Goal: Find specific page/section: Find specific page/section

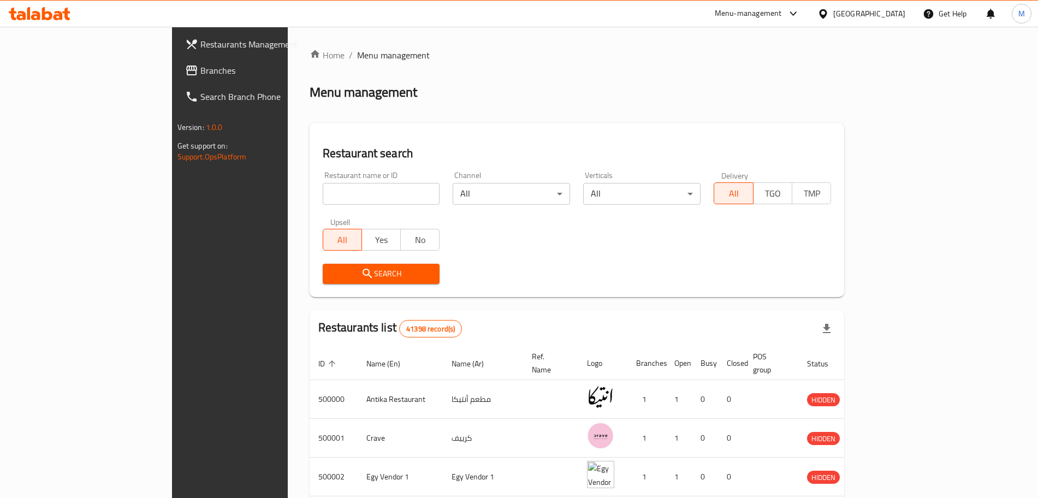
click at [323, 193] on input "search" at bounding box center [381, 194] width 117 height 22
paste input "772421"
type input "772421"
click at [883, 20] on div "[GEOGRAPHIC_DATA]" at bounding box center [861, 14] width 105 height 26
click at [827, 10] on icon at bounding box center [823, 13] width 8 height 9
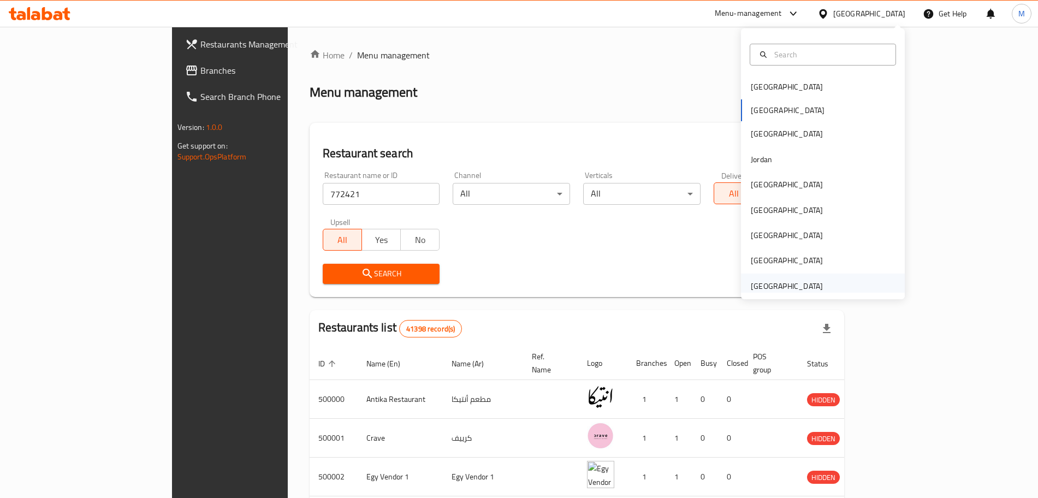
click at [751, 283] on div "[GEOGRAPHIC_DATA]" at bounding box center [787, 286] width 72 height 12
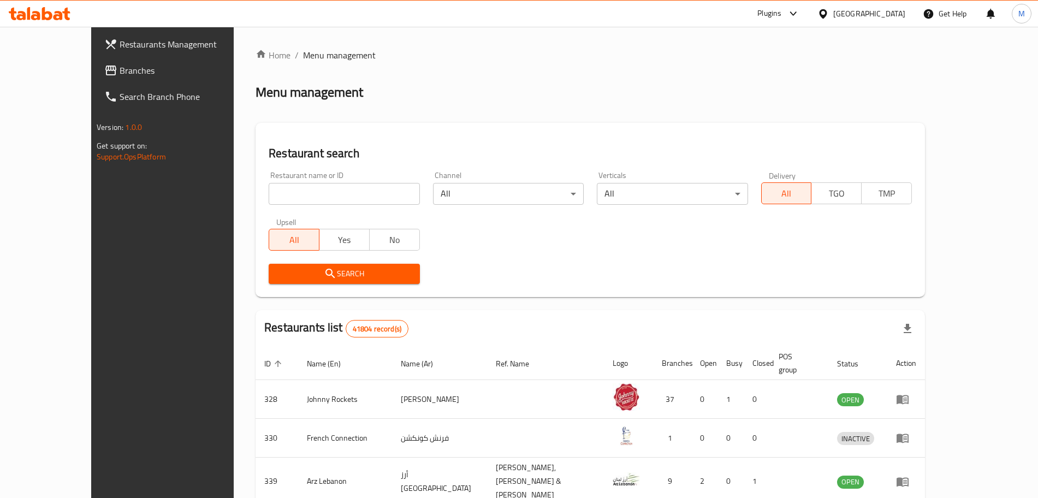
click at [309, 197] on input "search" at bounding box center [344, 194] width 151 height 22
paste input "772421"
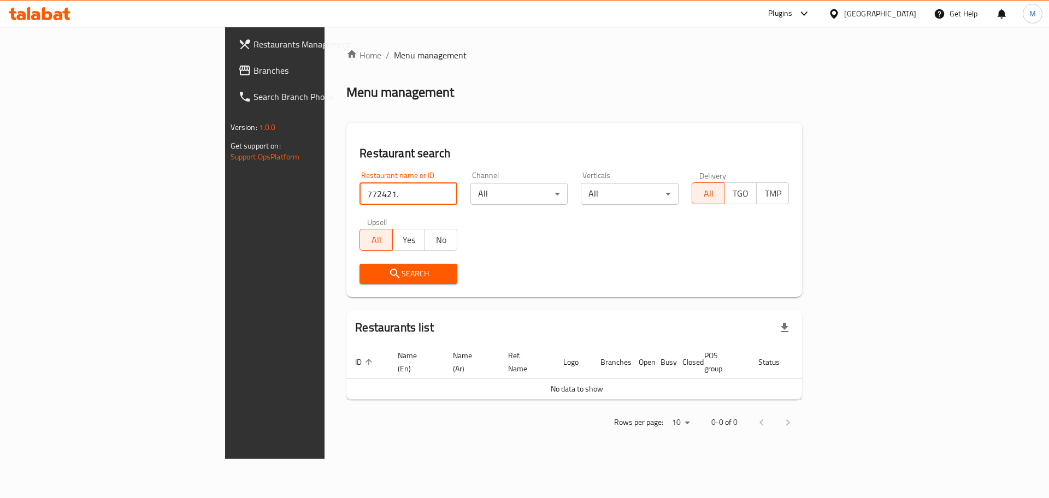
click at [359, 200] on input "772421." at bounding box center [408, 194] width 98 height 22
click at [359, 196] on input "772421" at bounding box center [408, 194] width 98 height 22
type input "772421"
click button "Search" at bounding box center [408, 274] width 98 height 20
click at [229, 79] on link "Branches" at bounding box center [314, 70] width 171 height 26
